Goal: Use online tool/utility

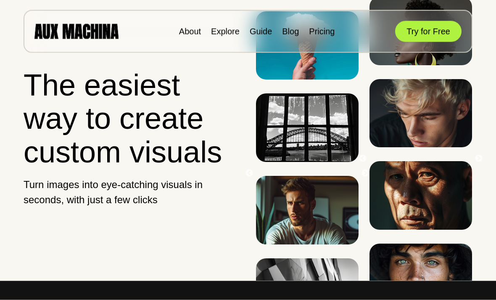
scroll to position [5, 0]
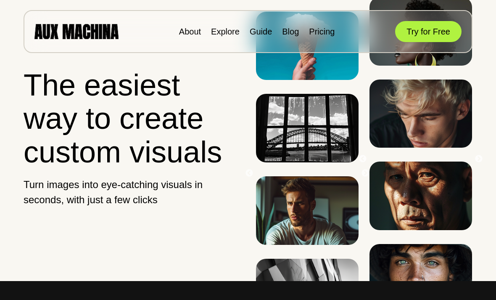
click at [442, 31] on button "Try for Free" at bounding box center [428, 31] width 66 height 21
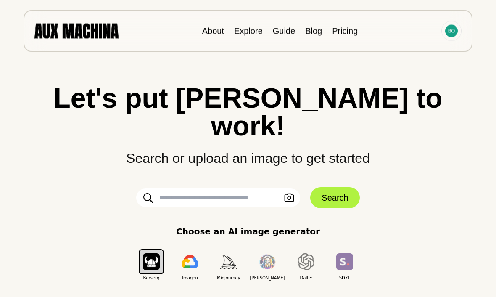
scroll to position [3, 0]
click at [252, 188] on input "text" at bounding box center [218, 197] width 164 height 19
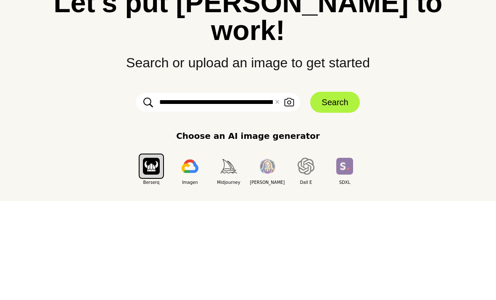
type input "**********"
click at [338, 187] on button "Search" at bounding box center [334, 197] width 49 height 21
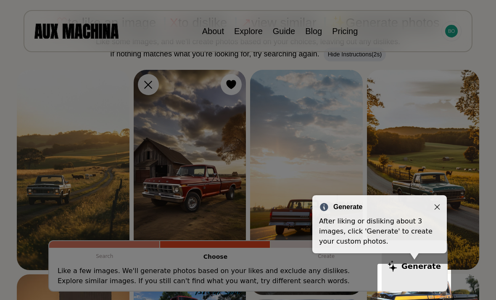
click at [436, 206] on icon "Close" at bounding box center [438, 207] width 6 height 6
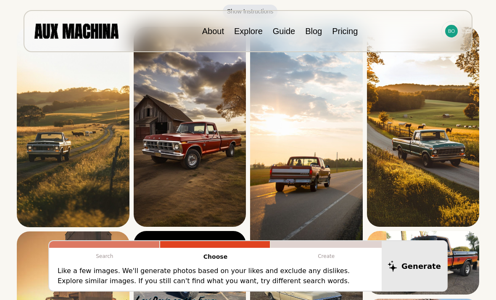
click at [50, 162] on img at bounding box center [73, 127] width 113 height 200
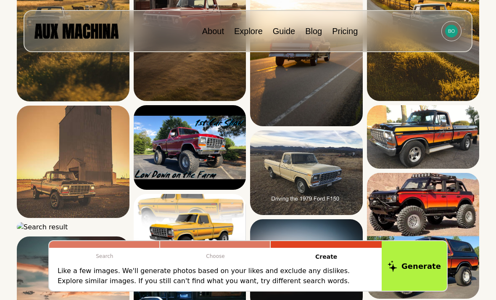
scroll to position [235, 0]
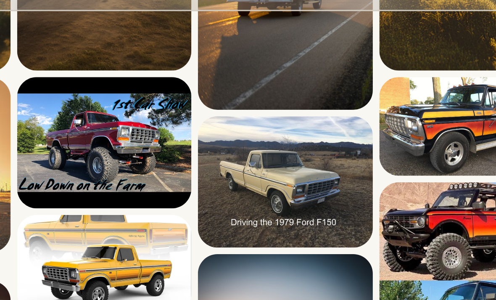
click at [250, 120] on img at bounding box center [306, 162] width 113 height 85
click at [0, 0] on icon at bounding box center [0, 0] width 0 height 0
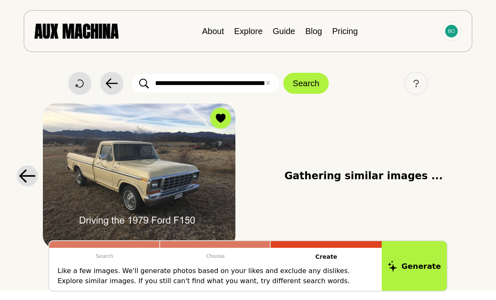
scroll to position [5, 0]
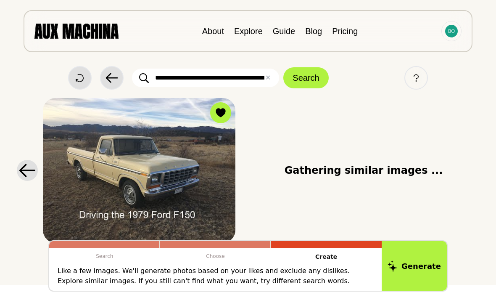
click at [198, 175] on img at bounding box center [139, 170] width 193 height 145
click at [0, 0] on icon at bounding box center [0, 0] width 0 height 0
click at [0, 0] on button "View Similar" at bounding box center [0, 0] width 0 height 0
click at [74, 154] on img at bounding box center [139, 170] width 193 height 145
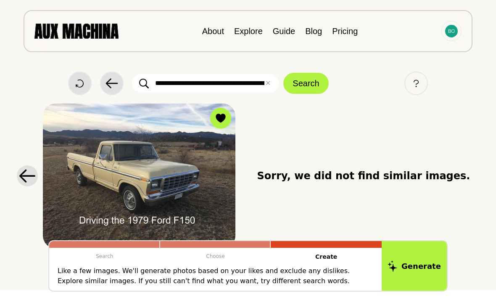
click at [25, 169] on div at bounding box center [27, 175] width 17 height 17
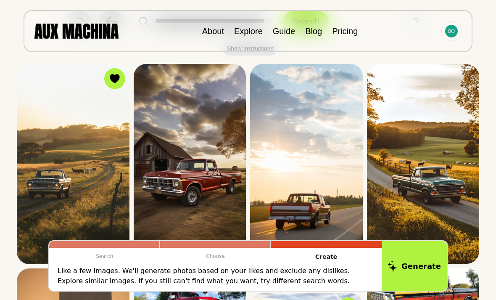
scroll to position [64, 0]
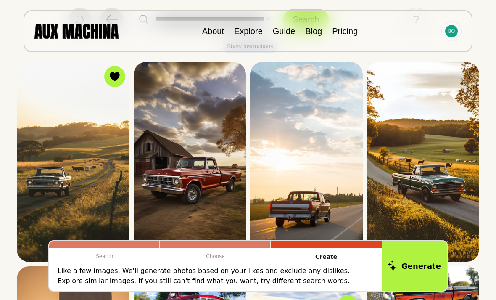
click at [46, 165] on img at bounding box center [73, 162] width 113 height 200
click at [0, 0] on icon at bounding box center [0, 0] width 0 height 0
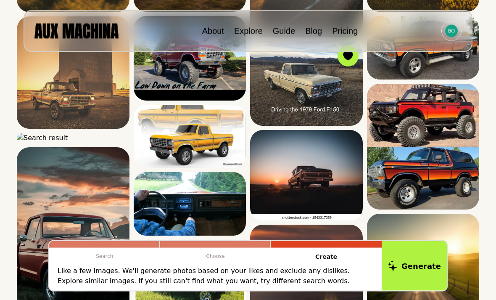
scroll to position [315, 0]
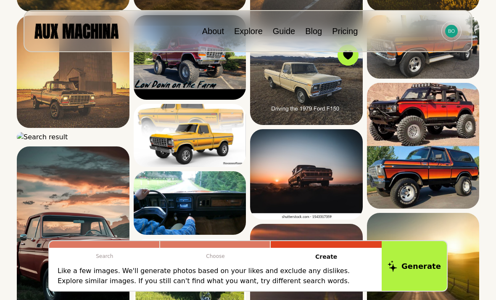
click at [71, 142] on img at bounding box center [73, 137] width 113 height 10
click at [0, 0] on div at bounding box center [0, 0] width 0 height 0
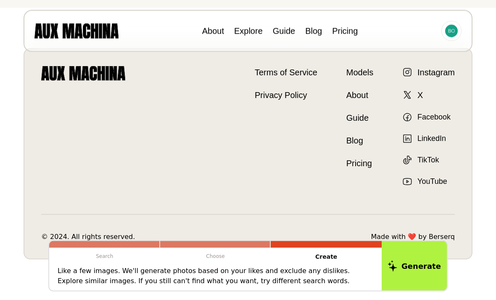
scroll to position [232, 0]
click at [413, 287] on button "Generate" at bounding box center [414, 266] width 65 height 50
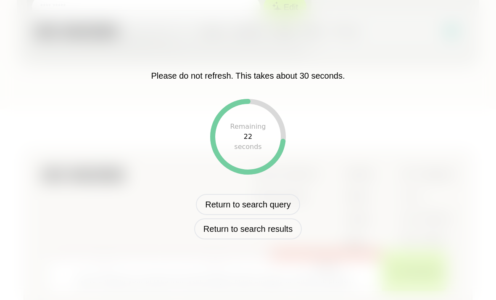
click at [280, 239] on button "Return to search results" at bounding box center [248, 228] width 108 height 21
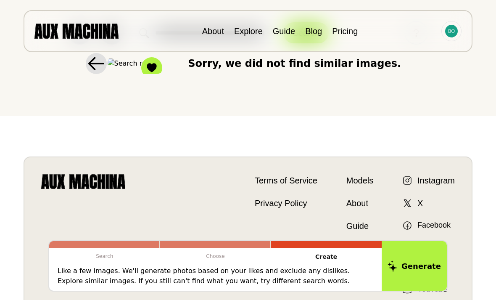
scroll to position [0, 0]
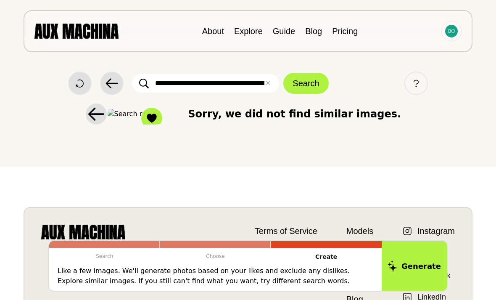
click at [104, 87] on button "Back" at bounding box center [112, 84] width 24 height 24
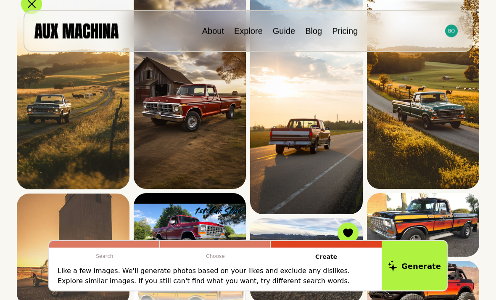
scroll to position [180, 0]
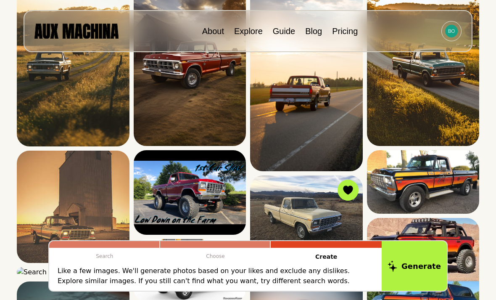
click at [0, 0] on icon at bounding box center [0, 0] width 0 height 0
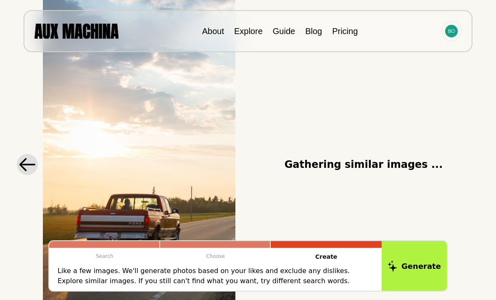
click at [424, 290] on button "Generate" at bounding box center [414, 266] width 65 height 50
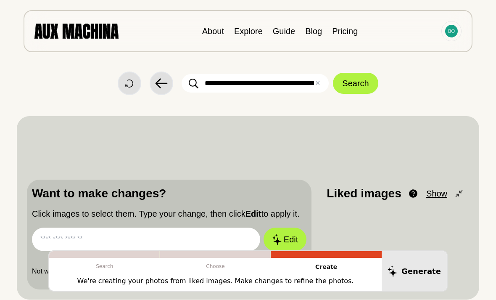
scroll to position [0, 0]
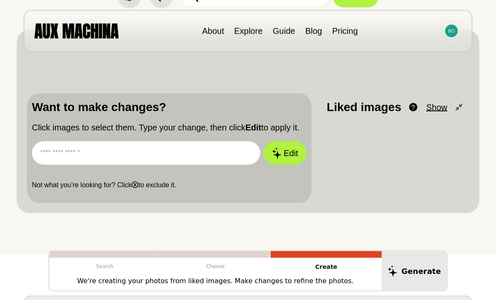
click at [60, 151] on input "text" at bounding box center [146, 153] width 228 height 24
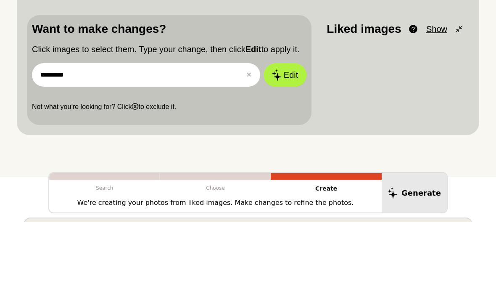
type input "*********"
click at [291, 141] on button "Edit" at bounding box center [285, 153] width 43 height 24
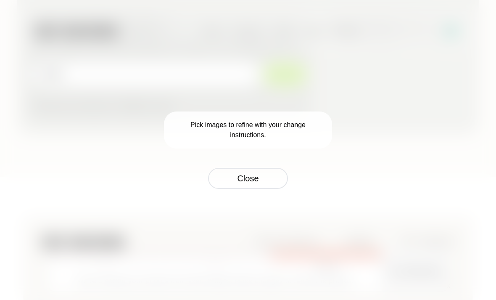
click at [281, 140] on p "Pick images to refine with your change instructions." at bounding box center [248, 129] width 168 height 37
click at [265, 189] on button "Close" at bounding box center [248, 178] width 80 height 21
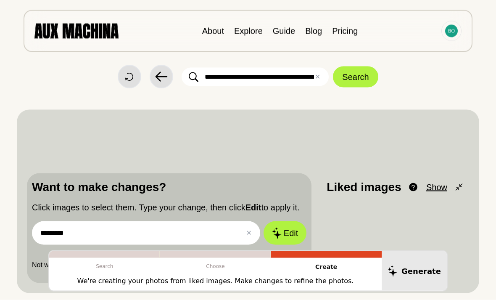
scroll to position [0, 0]
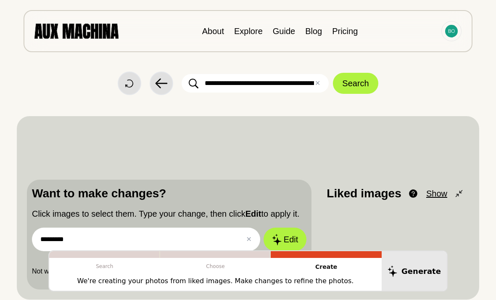
click at [163, 82] on icon at bounding box center [161, 83] width 13 height 13
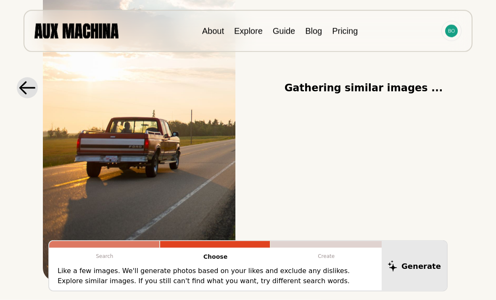
scroll to position [209, 0]
click at [113, 148] on img at bounding box center [139, 88] width 193 height 386
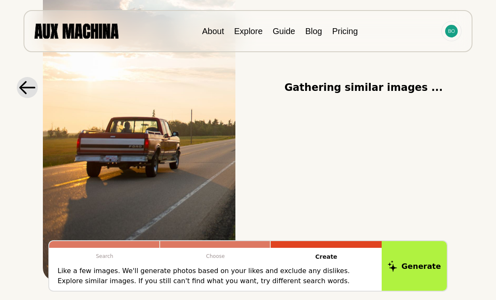
click at [99, 141] on img at bounding box center [139, 88] width 193 height 386
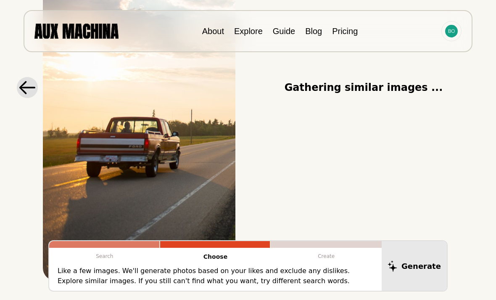
click at [100, 144] on img at bounding box center [139, 88] width 193 height 386
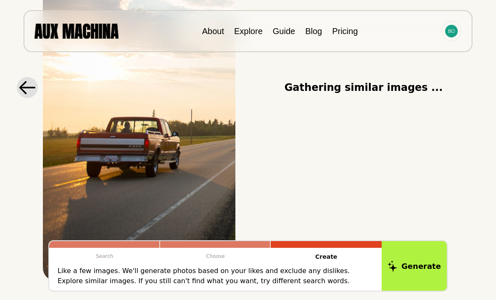
click at [99, 144] on img at bounding box center [139, 88] width 193 height 386
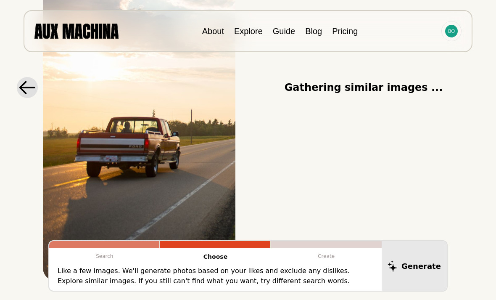
click at [109, 149] on img at bounding box center [139, 88] width 193 height 386
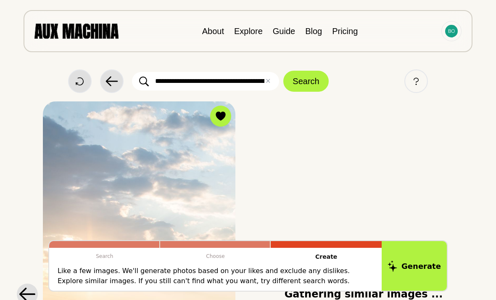
scroll to position [23, 0]
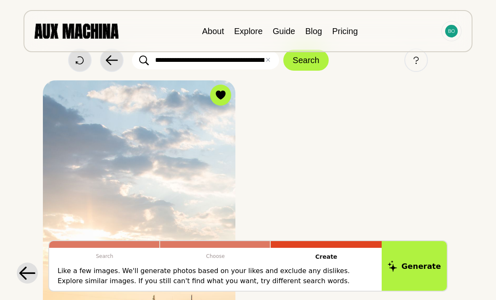
click at [420, 285] on button "Generate" at bounding box center [414, 266] width 65 height 50
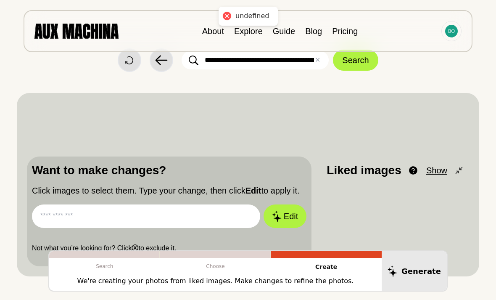
click at [260, 11] on div "undefined" at bounding box center [248, 16] width 59 height 19
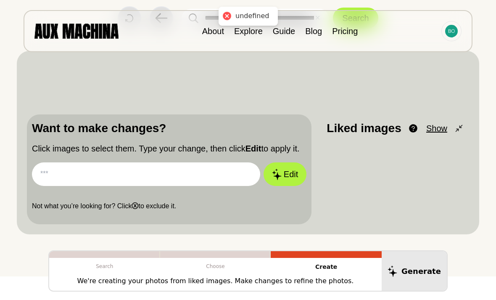
click at [82, 178] on input "text" at bounding box center [146, 174] width 228 height 24
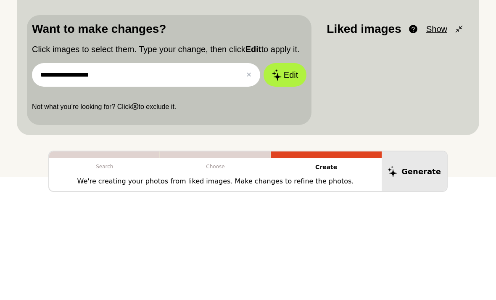
type input "**********"
click at [287, 163] on button "Edit" at bounding box center [285, 175] width 43 height 24
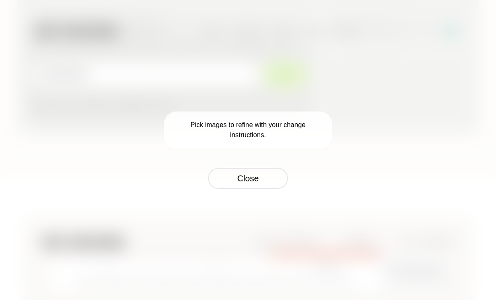
click at [273, 189] on button "Close" at bounding box center [248, 178] width 80 height 21
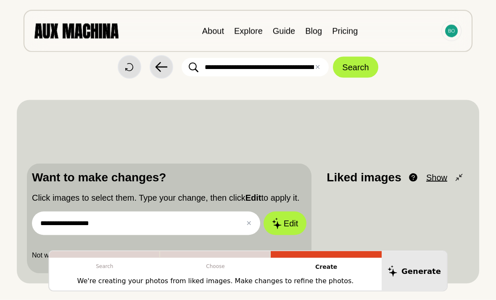
scroll to position [0, 0]
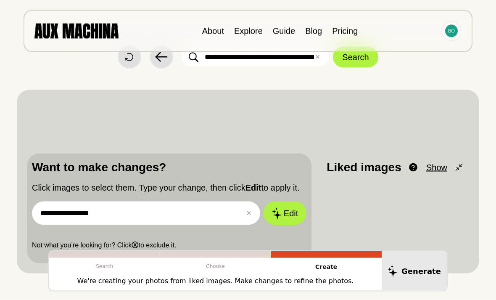
click at [438, 167] on span "Show" at bounding box center [437, 167] width 21 height 13
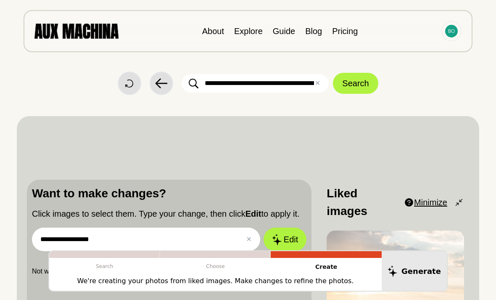
click at [160, 88] on icon at bounding box center [161, 83] width 13 height 13
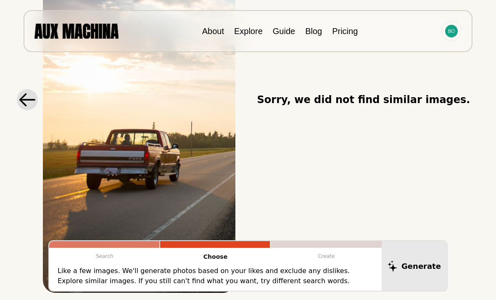
click at [20, 103] on icon at bounding box center [27, 99] width 17 height 13
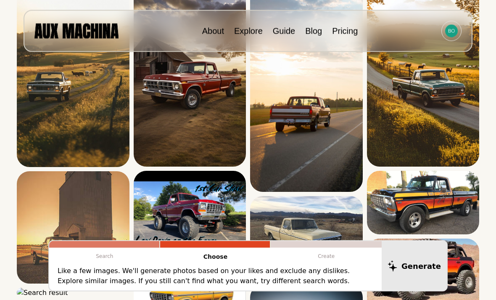
scroll to position [159, 0]
click at [335, 135] on img at bounding box center [306, 79] width 113 height 225
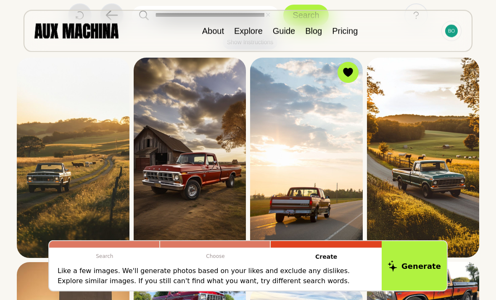
scroll to position [67, 0]
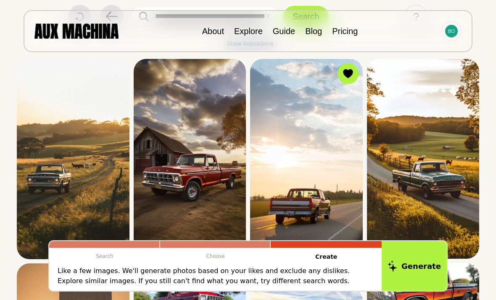
click at [349, 75] on icon at bounding box center [348, 73] width 10 height 9
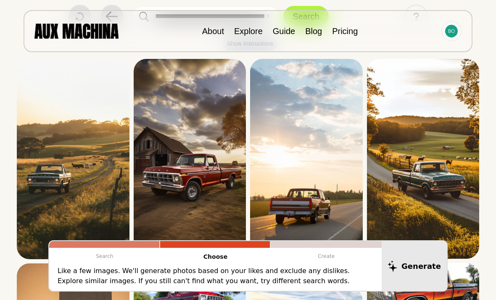
click at [0, 0] on icon at bounding box center [0, 0] width 0 height 0
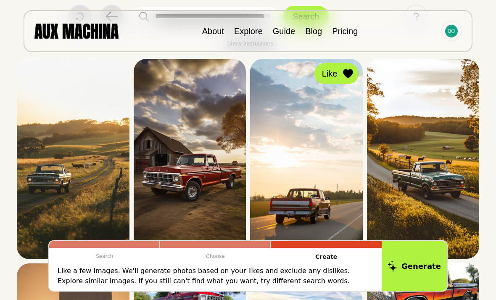
click at [423, 291] on button "Generate" at bounding box center [414, 266] width 65 height 50
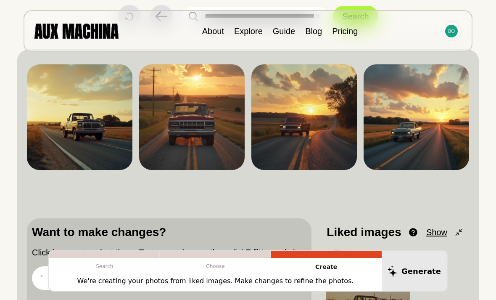
click at [412, 136] on img at bounding box center [417, 117] width 106 height 106
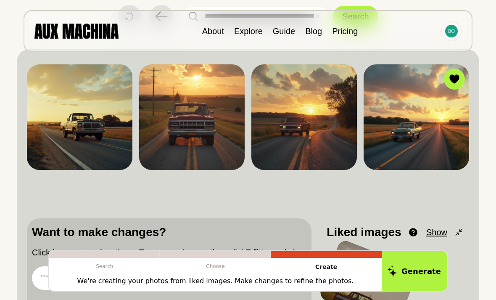
click at [440, 121] on img at bounding box center [417, 117] width 106 height 106
click at [0, 0] on button "Download" at bounding box center [0, 0] width 0 height 0
click at [0, 0] on span "Download" at bounding box center [0, 0] width 0 height 0
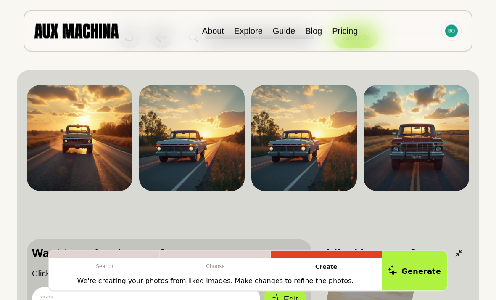
scroll to position [0, 0]
